Goal: Task Accomplishment & Management: Use online tool/utility

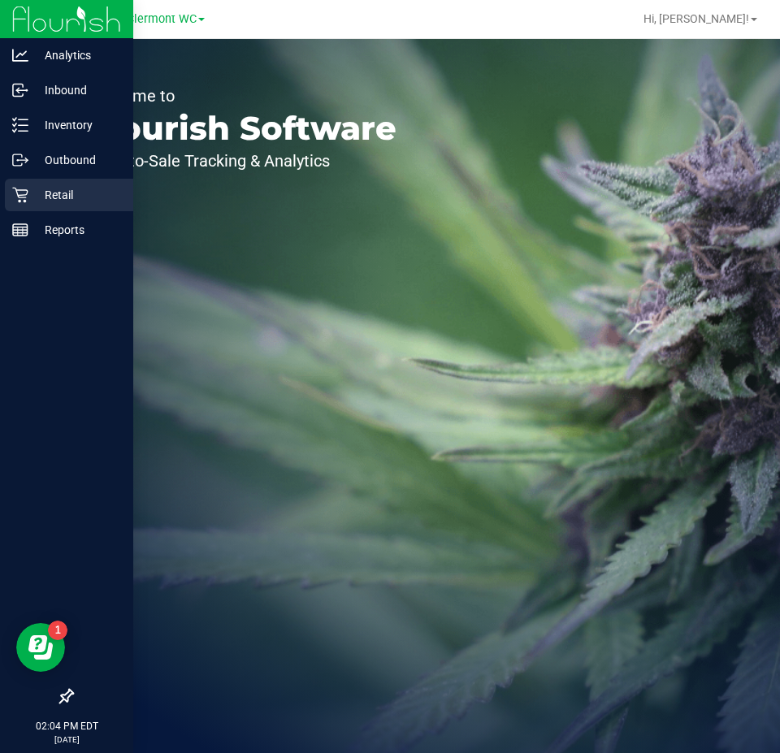
click at [38, 193] on p "Retail" at bounding box center [76, 194] width 97 height 19
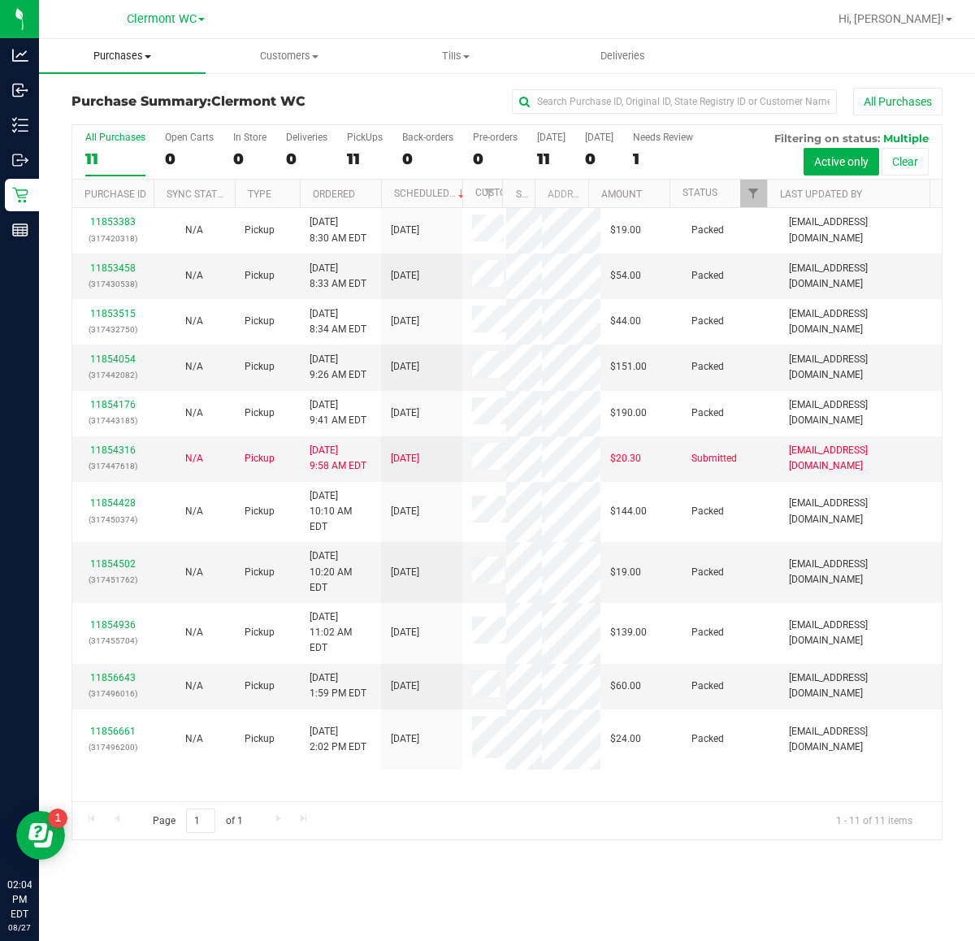
click at [135, 54] on span "Purchases" at bounding box center [122, 56] width 167 height 15
click at [123, 120] on span "Fulfillment" at bounding box center [89, 117] width 101 height 14
